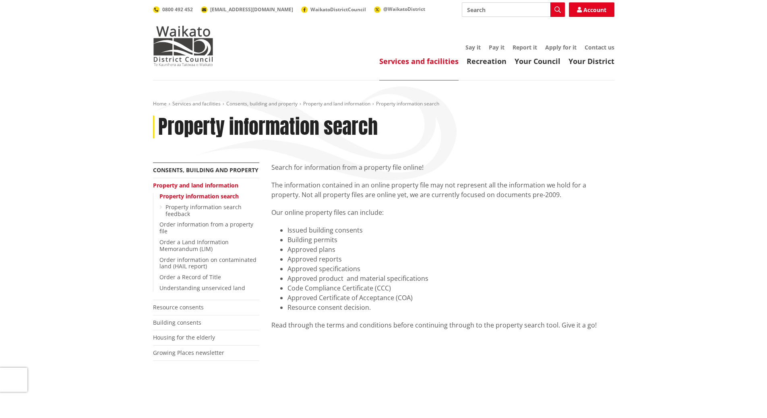
click at [195, 196] on link "Property information search" at bounding box center [198, 196] width 79 height 8
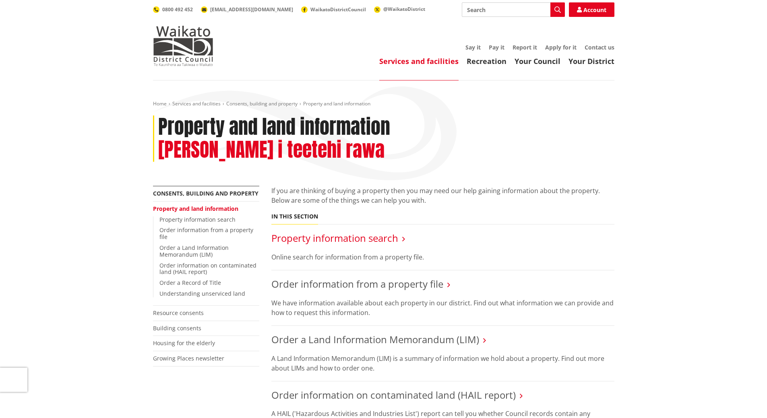
click at [349, 231] on link "Property information search" at bounding box center [334, 237] width 127 height 13
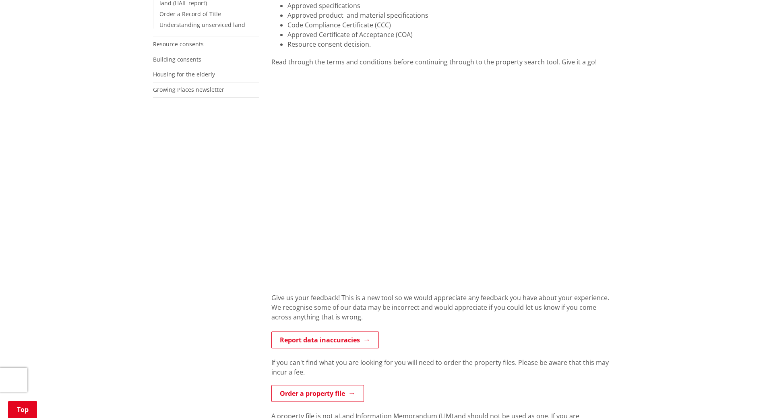
scroll to position [268, 0]
